Goal: Navigation & Orientation: Find specific page/section

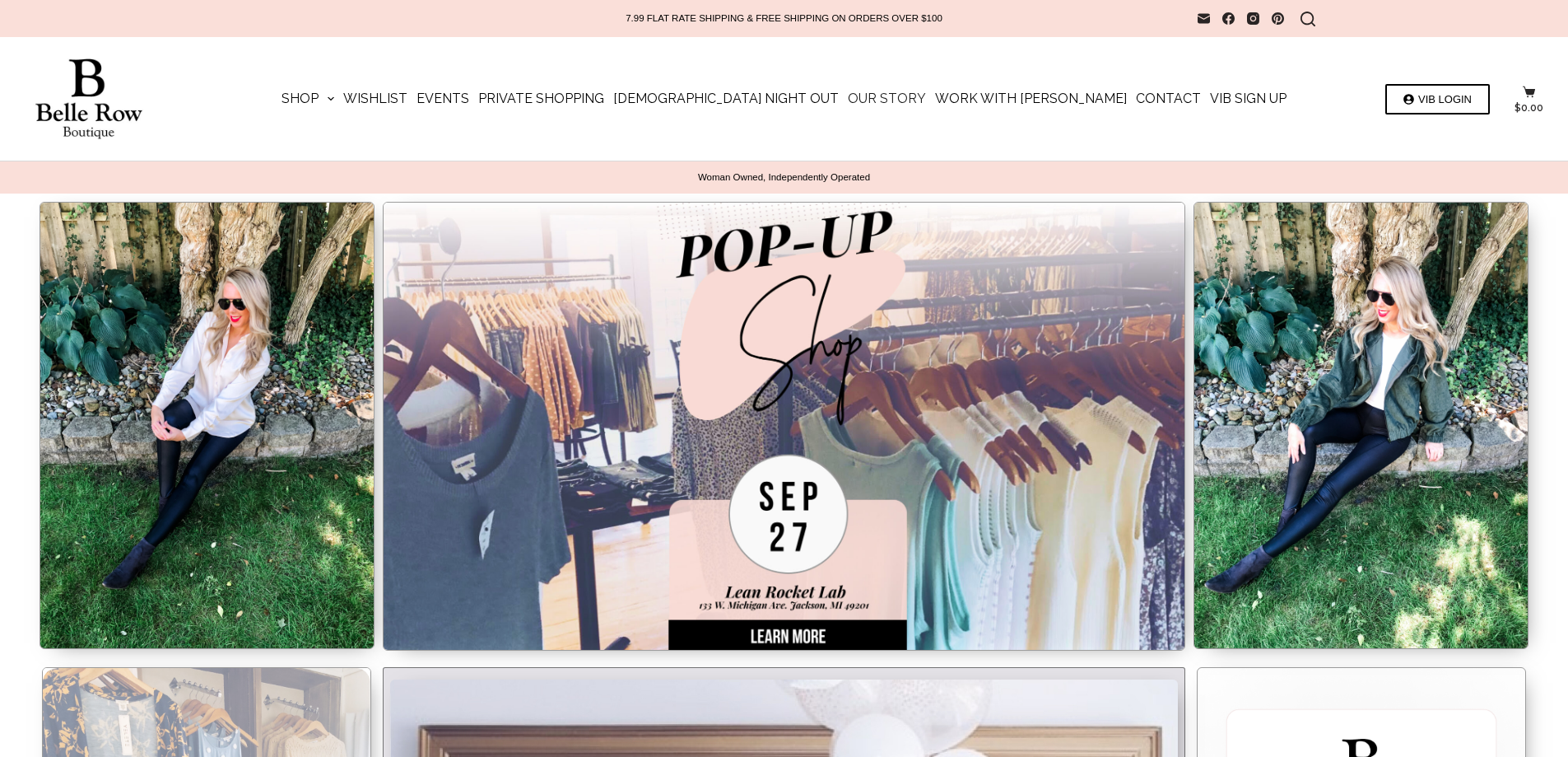
click at [864, 95] on link "Our Story" at bounding box center [888, 99] width 87 height 124
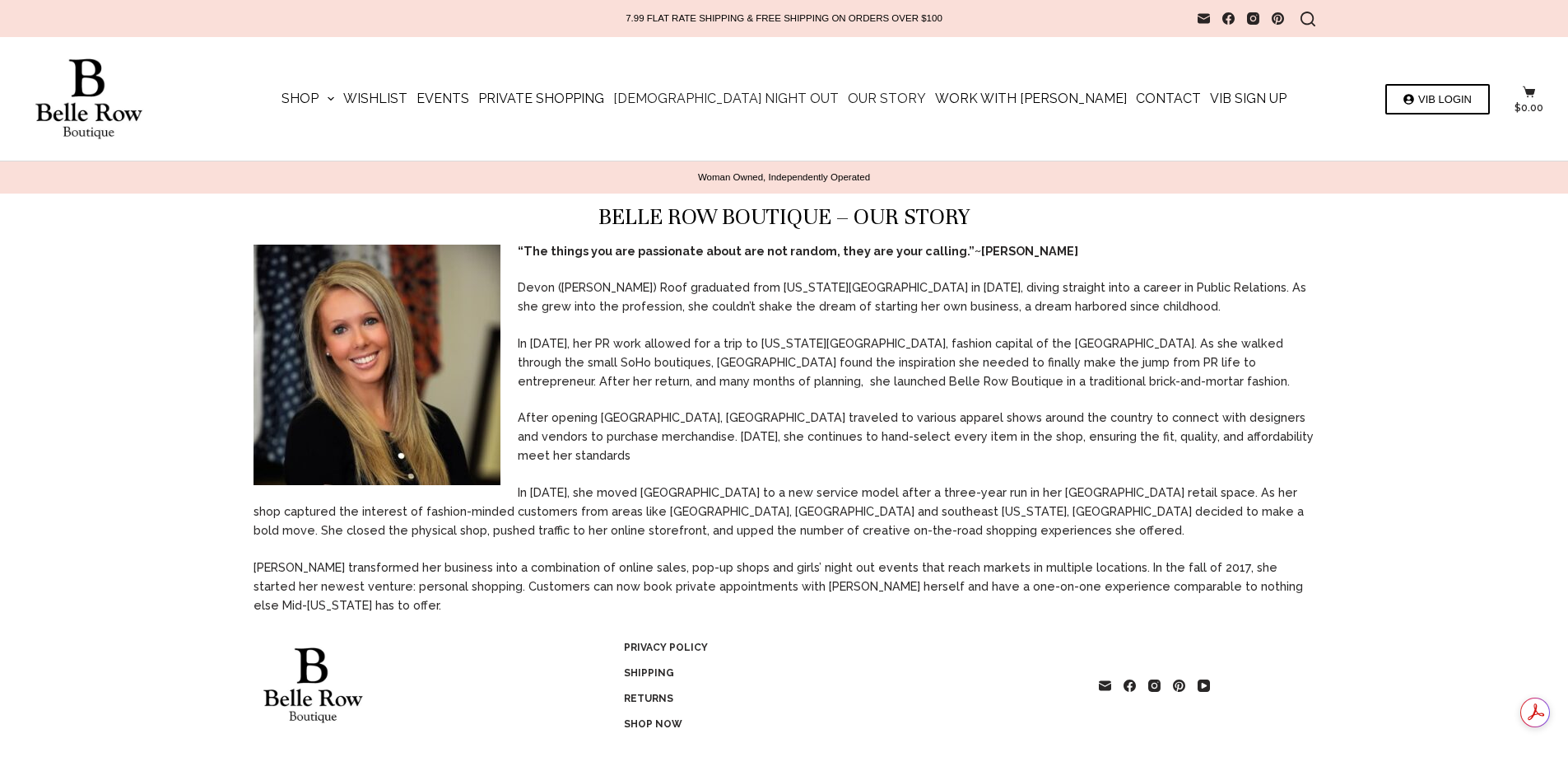
click at [723, 100] on link "[DEMOGRAPHIC_DATA] Night Out" at bounding box center [726, 99] width 235 height 124
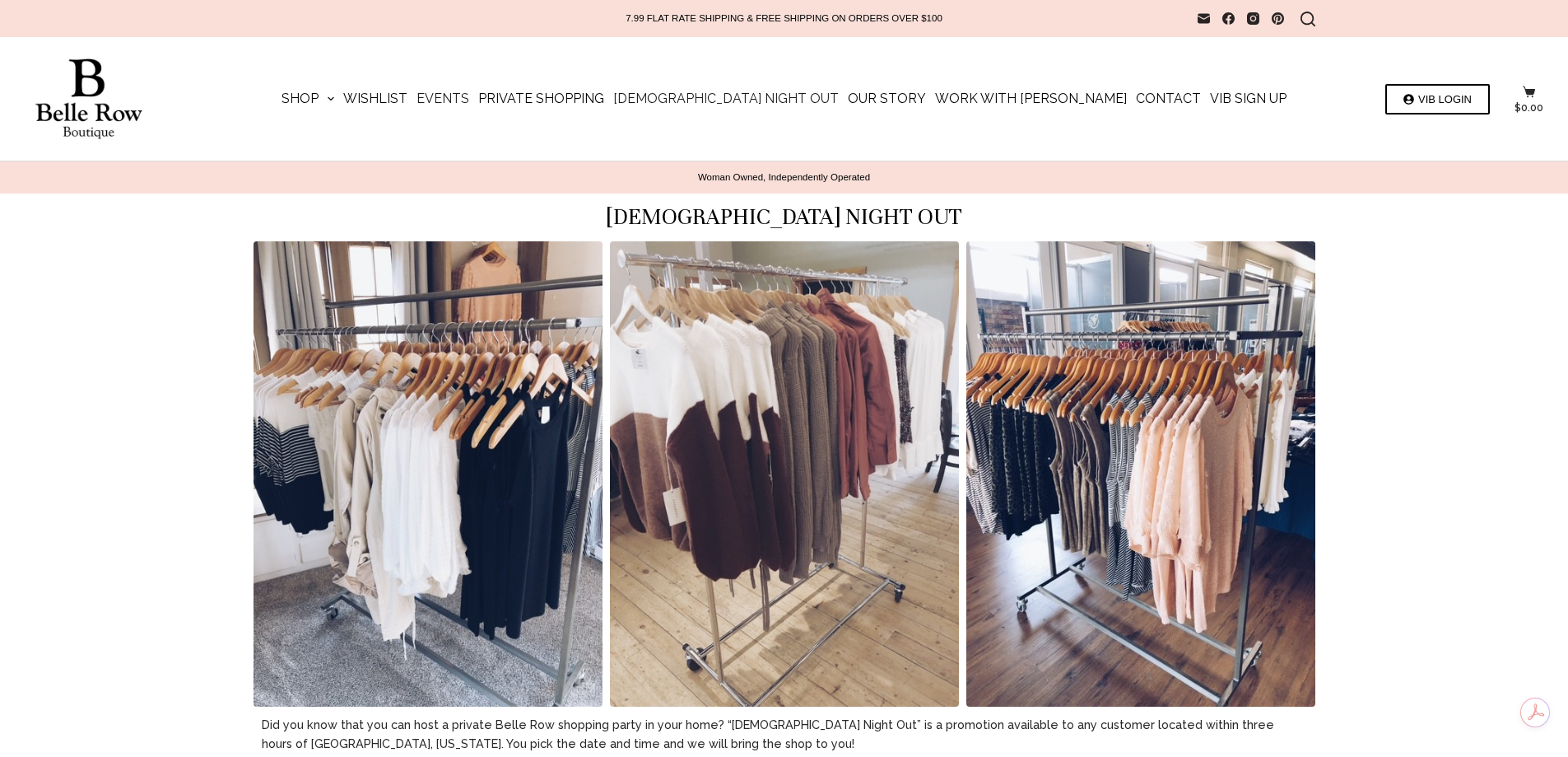
click at [474, 99] on link "Events" at bounding box center [443, 99] width 62 height 124
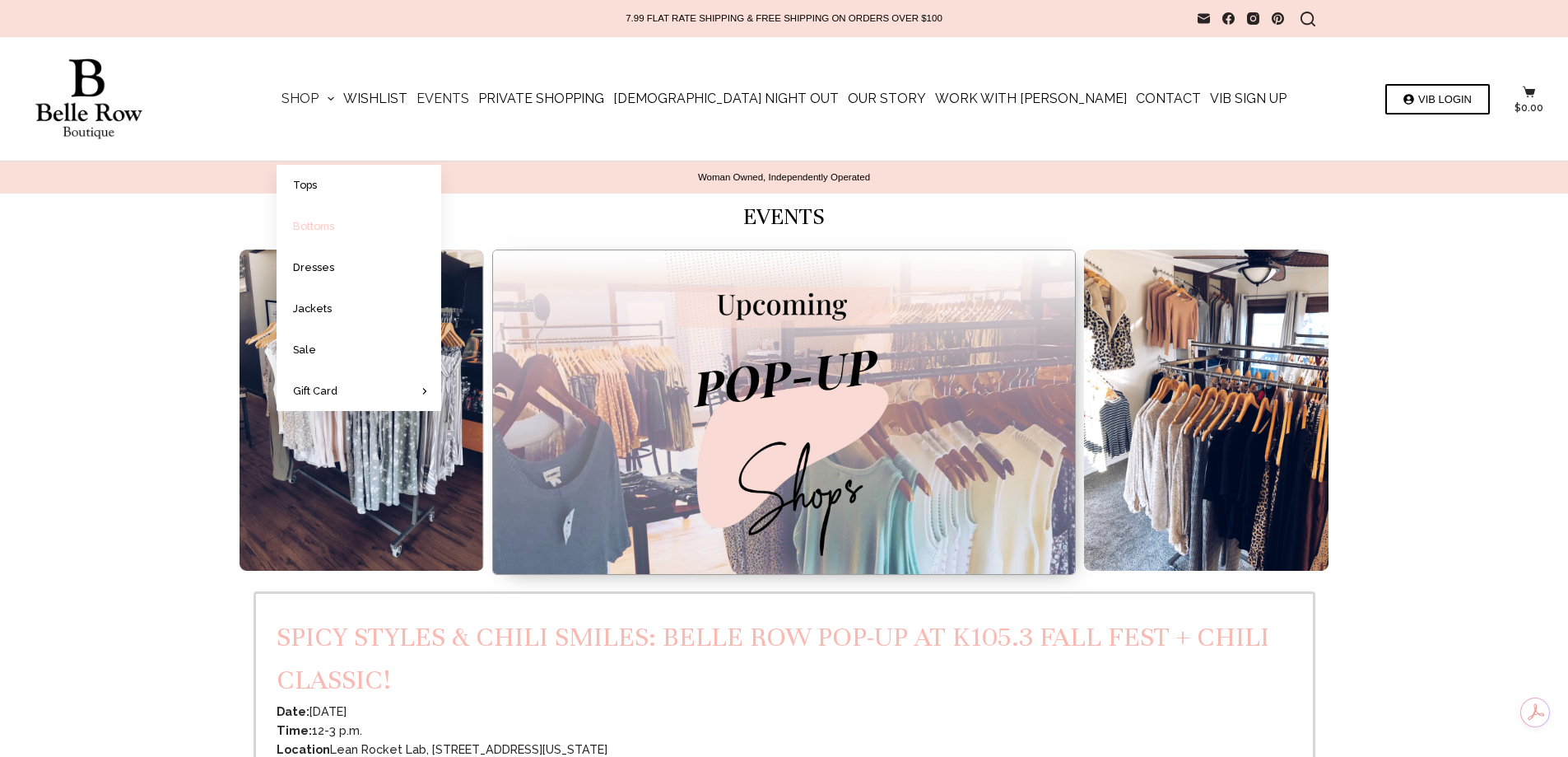
click at [398, 214] on link "Bottoms" at bounding box center [358, 225] width 165 height 40
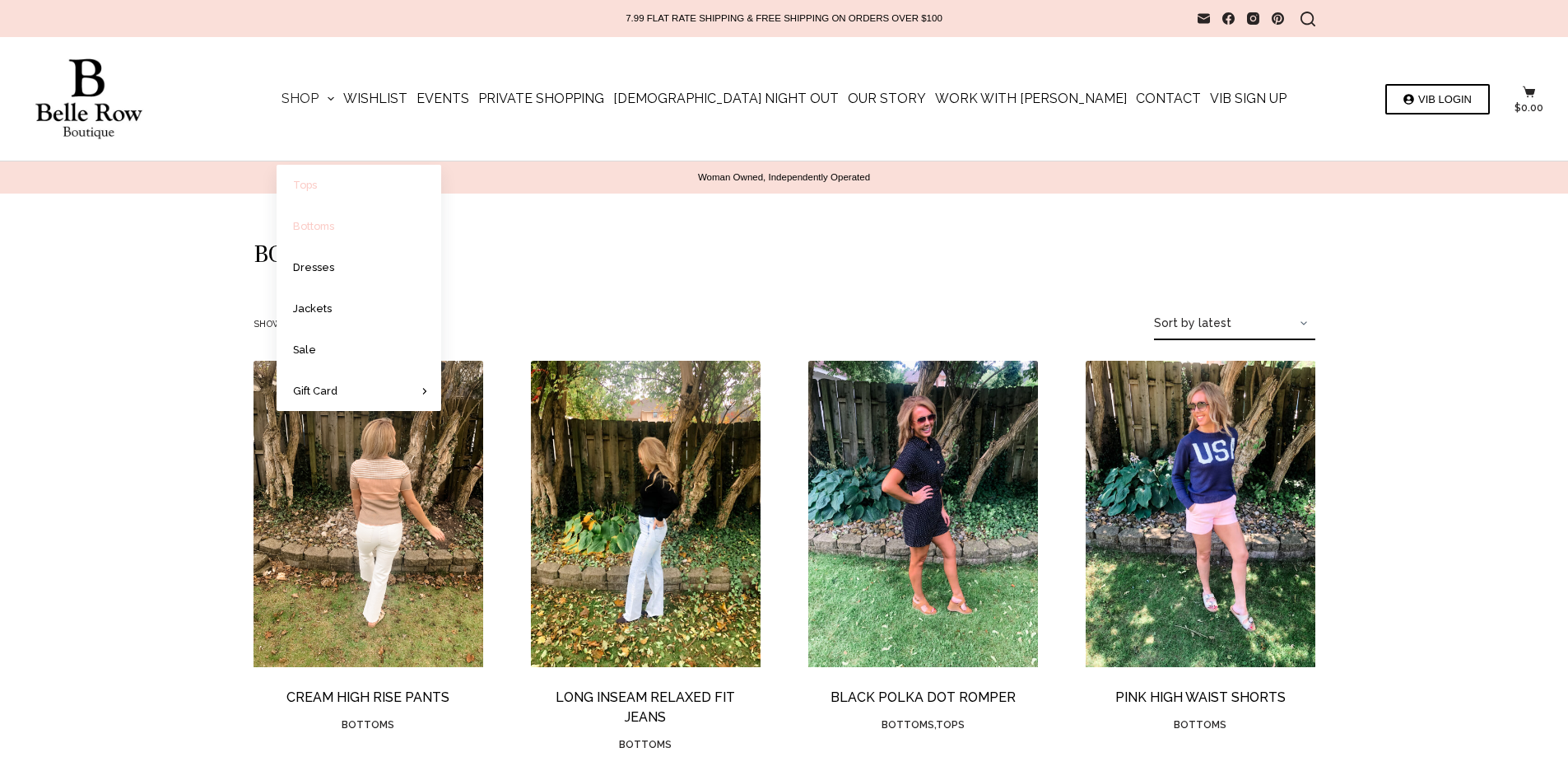
click at [383, 188] on link "Tops" at bounding box center [358, 184] width 165 height 40
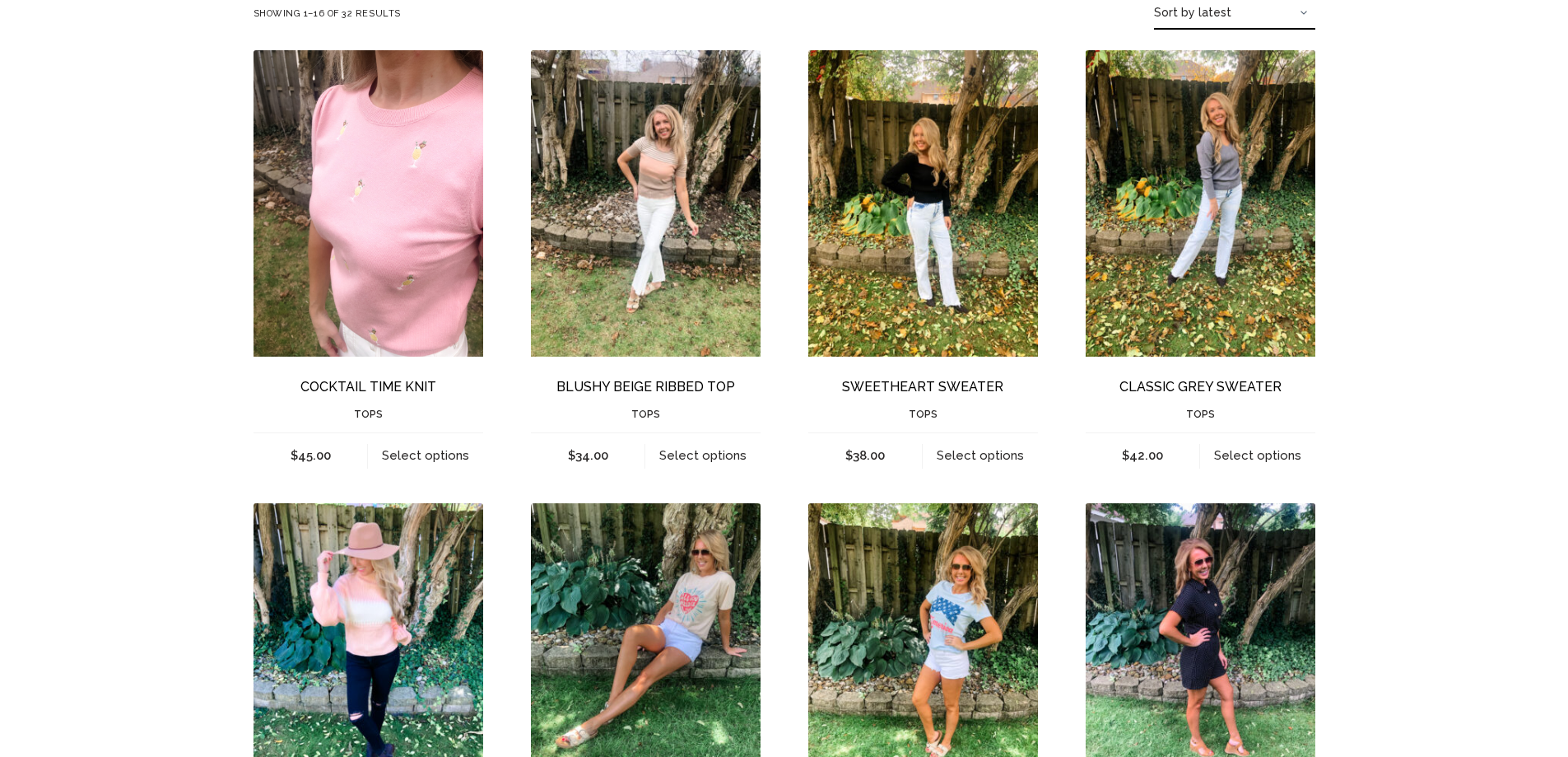
scroll to position [412, 0]
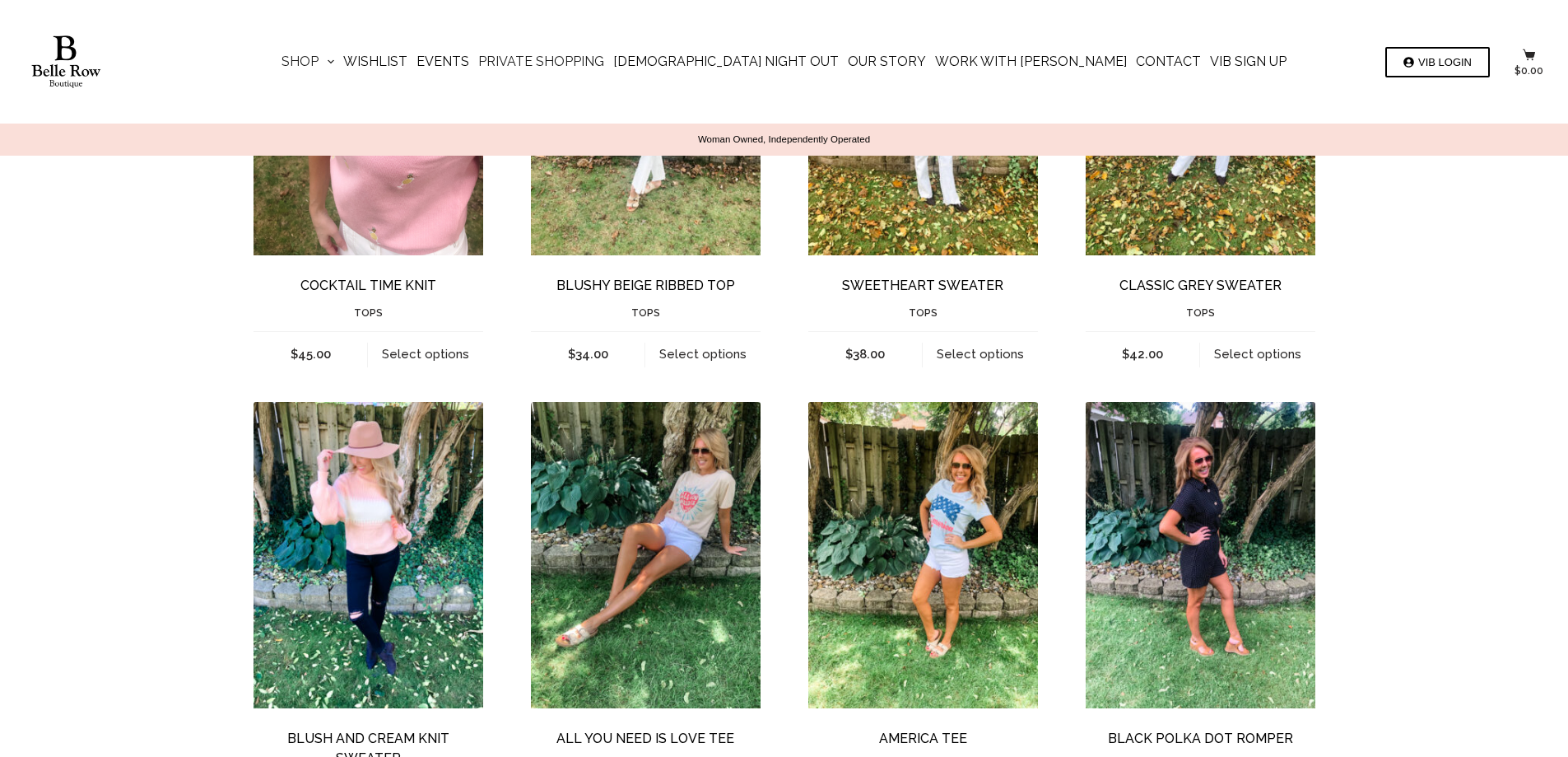
click at [610, 62] on link "Private Shopping" at bounding box center [542, 62] width 135 height 124
